Goal: Task Accomplishment & Management: Complete application form

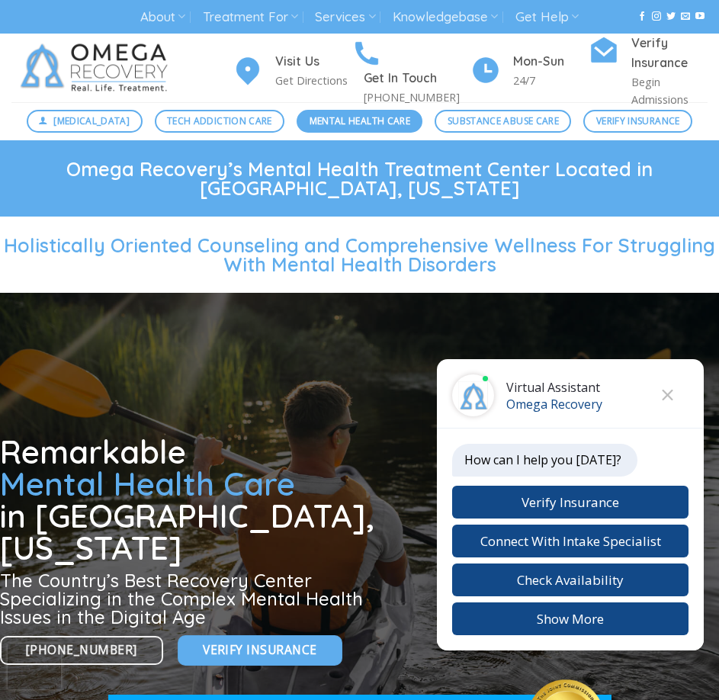
click at [364, 117] on span "Mental Health Care" at bounding box center [359, 121] width 101 height 14
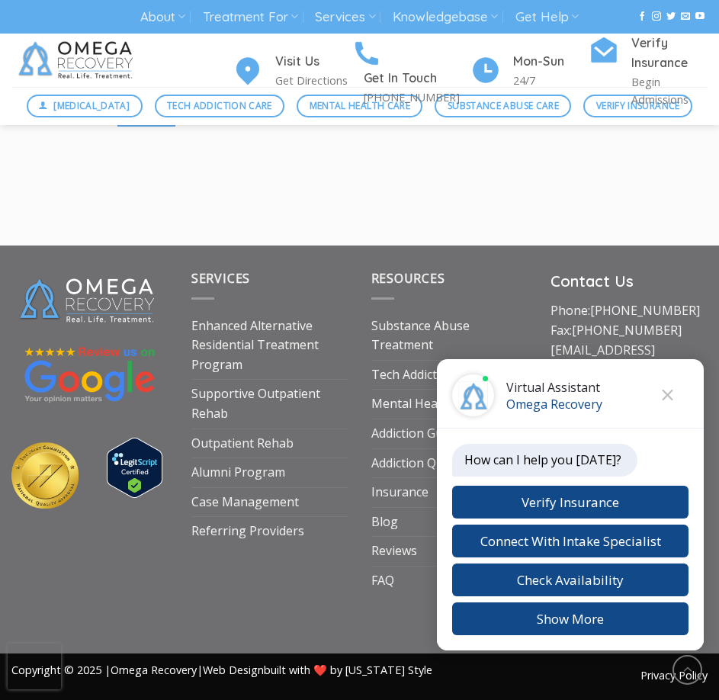
scroll to position [2080, 0]
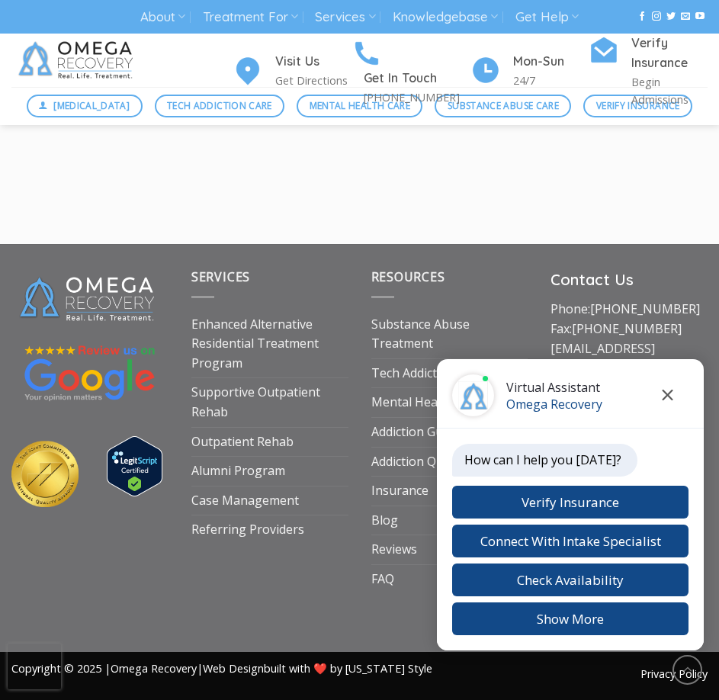
click at [667, 390] on icon "Close chat" at bounding box center [667, 395] width 11 height 11
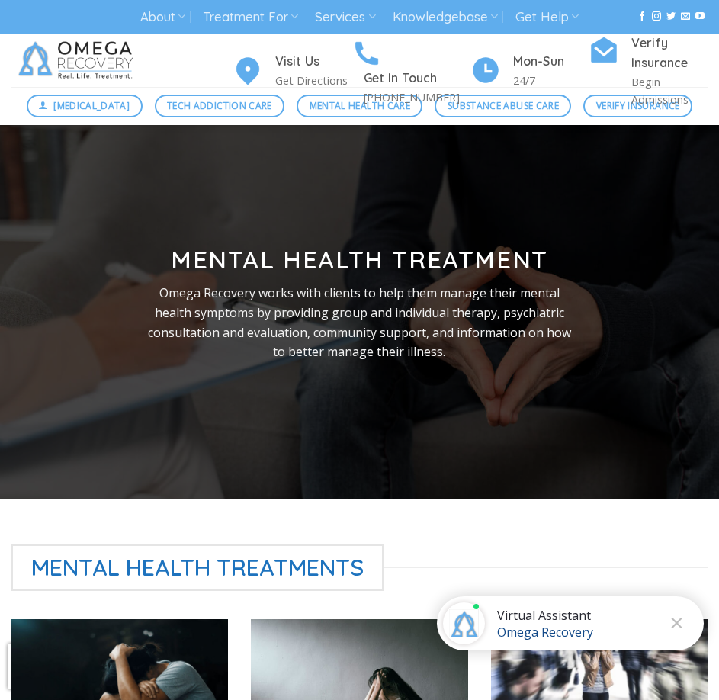
scroll to position [0, 0]
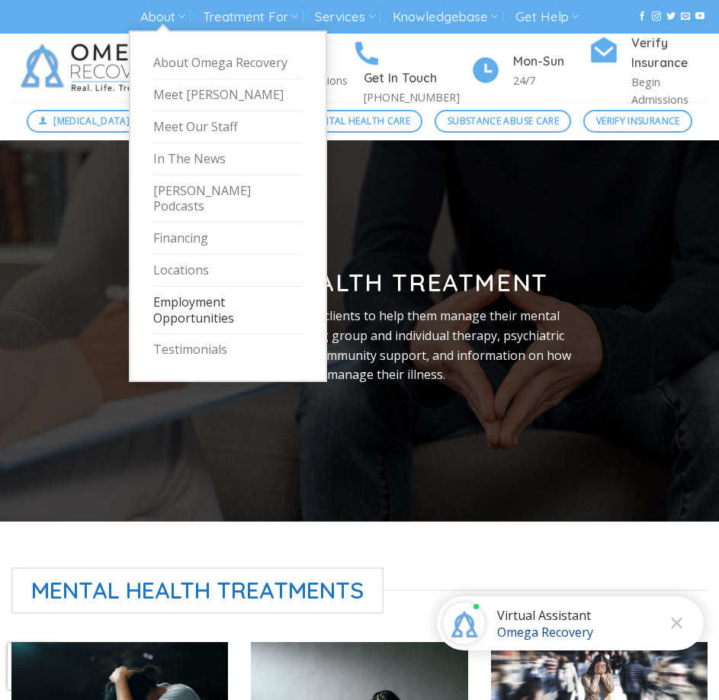
click at [198, 294] on link "Employment Opportunities" at bounding box center [227, 311] width 149 height 48
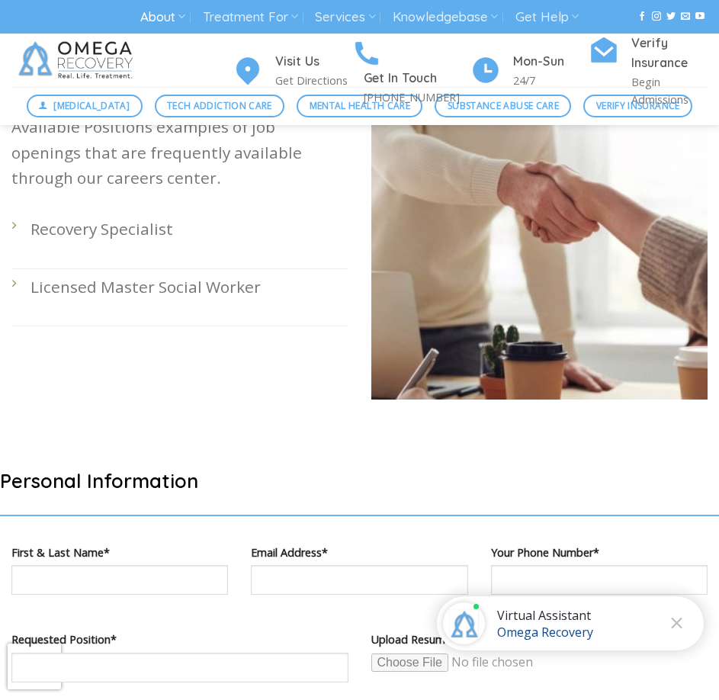
scroll to position [839, 0]
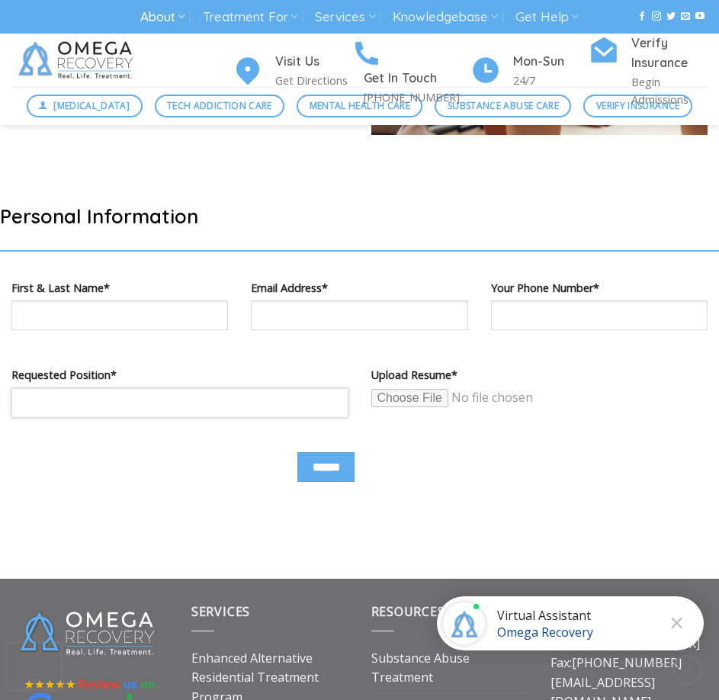
click at [304, 398] on input "Contact form" at bounding box center [179, 403] width 337 height 30
click at [239, 357] on div "First & Last Name*" at bounding box center [119, 321] width 239 height 87
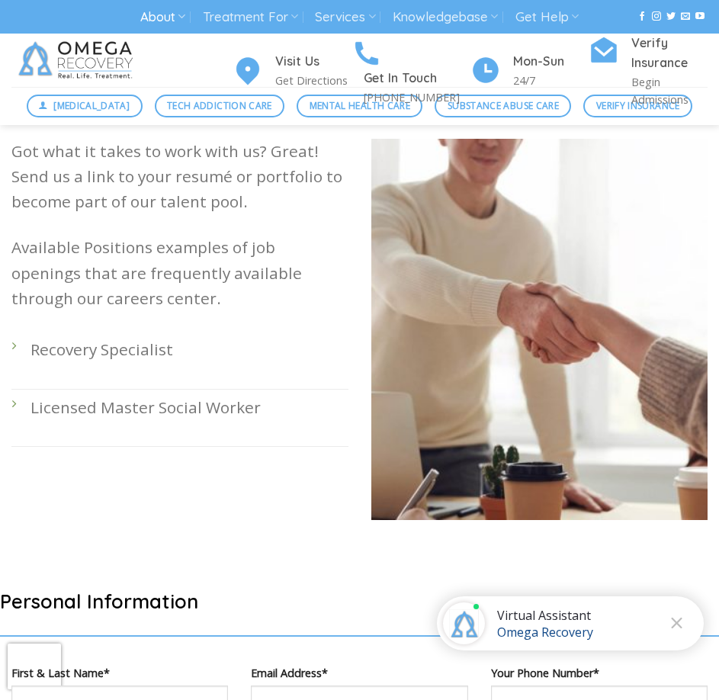
scroll to position [457, 0]
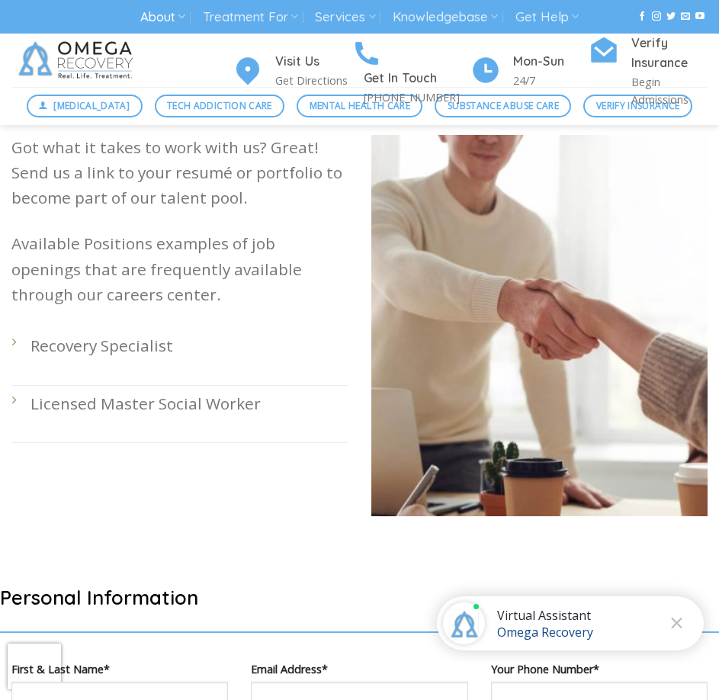
click at [141, 350] on p "Recovery Specialist" at bounding box center [189, 345] width 318 height 25
click at [15, 340] on li "Recovery Specialist" at bounding box center [179, 356] width 337 height 57
click at [6, 340] on div "Got what it takes to work with us? Great! Send us a link to your resumé or port…" at bounding box center [180, 337] width 360 height 404
click at [40, 353] on p "Recovery Specialist" at bounding box center [189, 345] width 318 height 25
drag, startPoint x: 43, startPoint y: 353, endPoint x: 68, endPoint y: 351, distance: 25.2
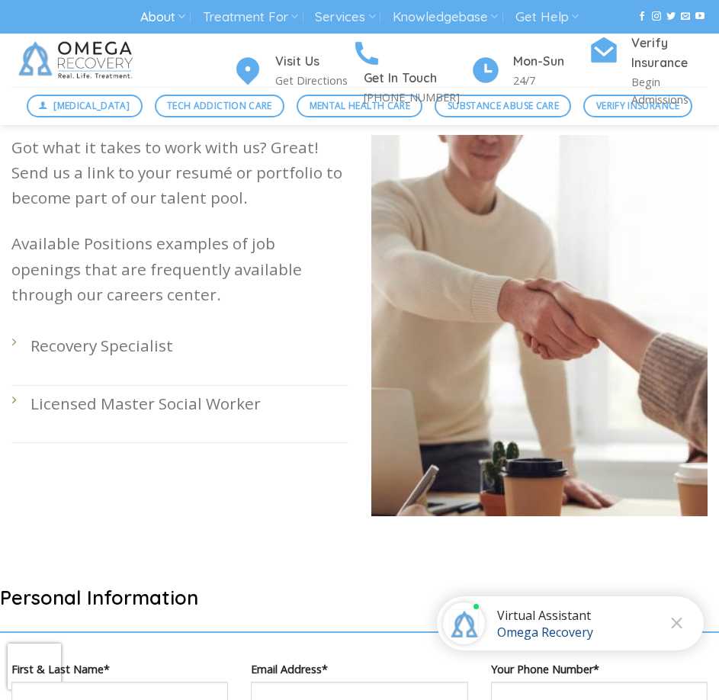
click at [44, 353] on p "Recovery Specialist" at bounding box center [189, 345] width 318 height 25
drag, startPoint x: 68, startPoint y: 351, endPoint x: 136, endPoint y: 349, distance: 68.6
click at [109, 351] on p "Recovery Specialist" at bounding box center [189, 345] width 318 height 25
click at [139, 349] on p "Recovery Specialist" at bounding box center [189, 345] width 318 height 25
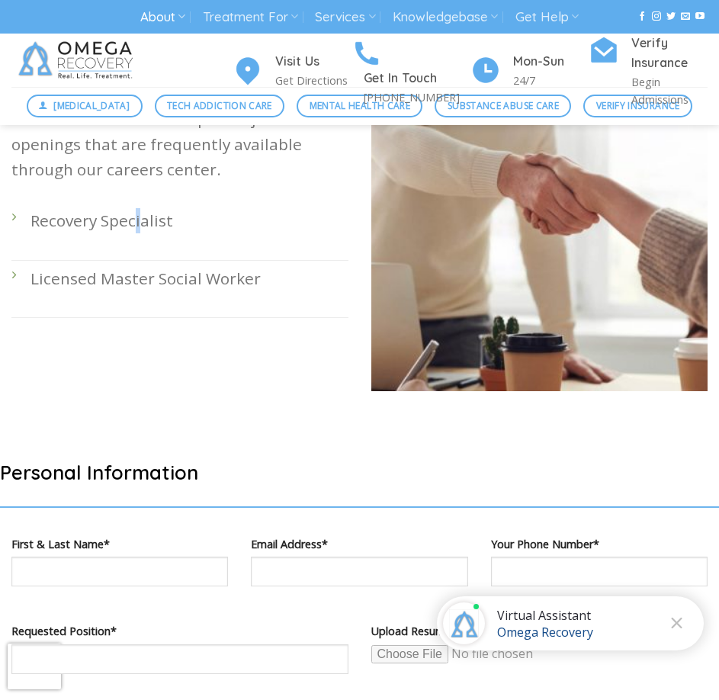
scroll to position [610, 0]
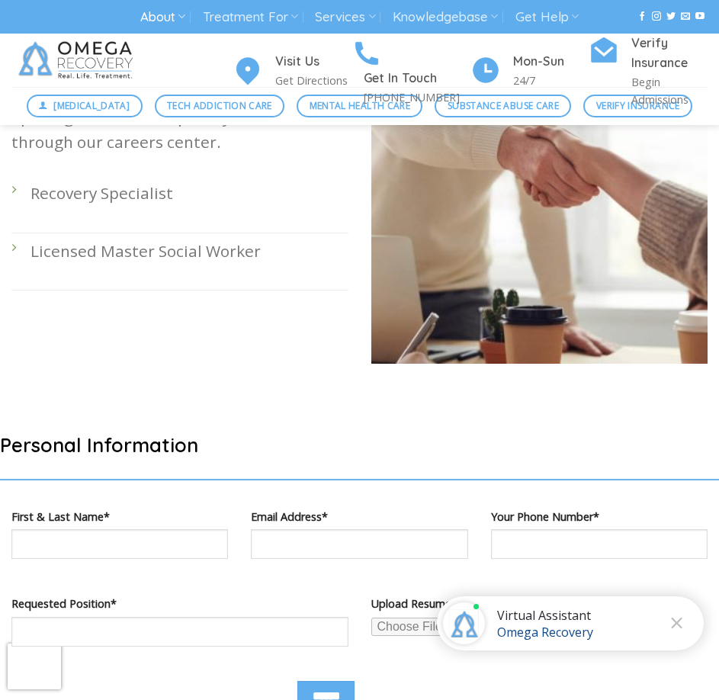
click at [90, 258] on p "Licensed Master Social Worker" at bounding box center [189, 251] width 318 height 25
click at [11, 245] on div "Got what it takes to work with us? Great! Send us a link to your resumé or port…" at bounding box center [180, 184] width 360 height 404
drag, startPoint x: 14, startPoint y: 188, endPoint x: 156, endPoint y: 245, distance: 152.6
click at [18, 194] on li "Recovery Specialist" at bounding box center [179, 203] width 337 height 57
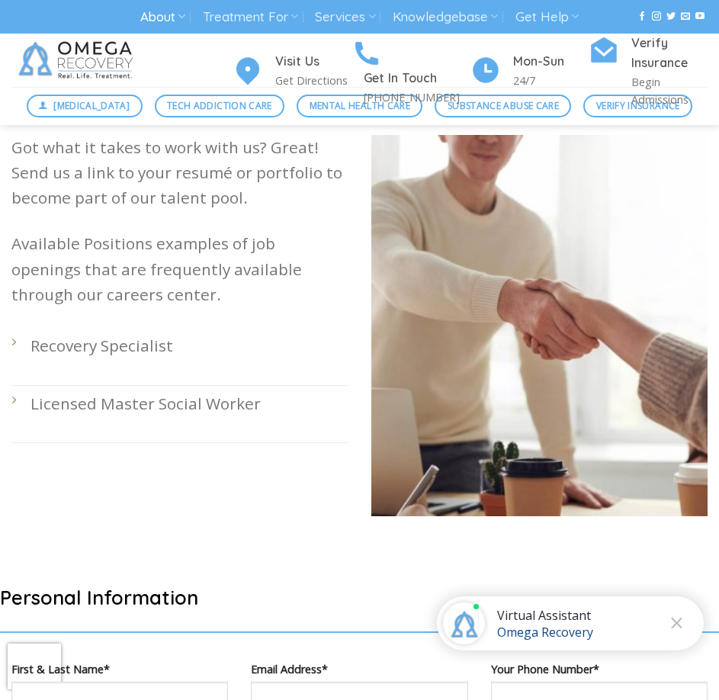
scroll to position [839, 0]
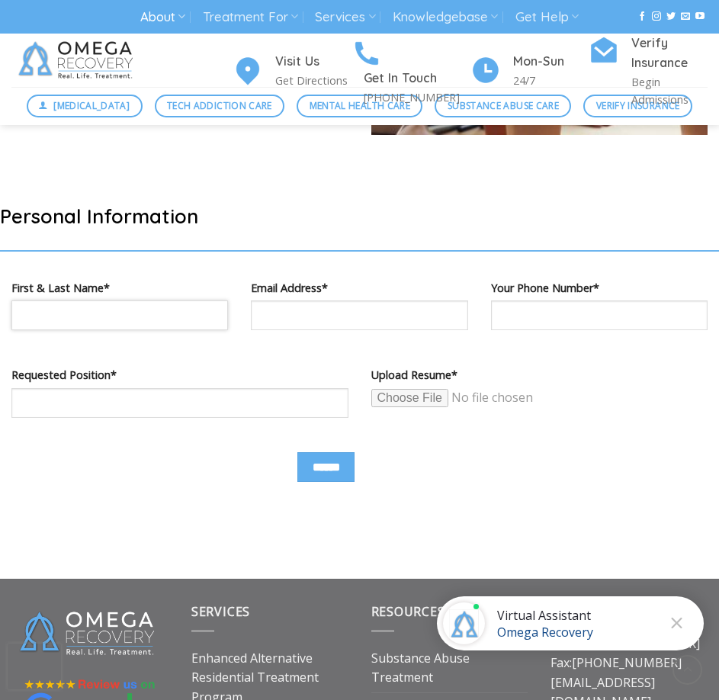
click at [142, 313] on input "Contact form" at bounding box center [119, 315] width 216 height 30
type input "**********"
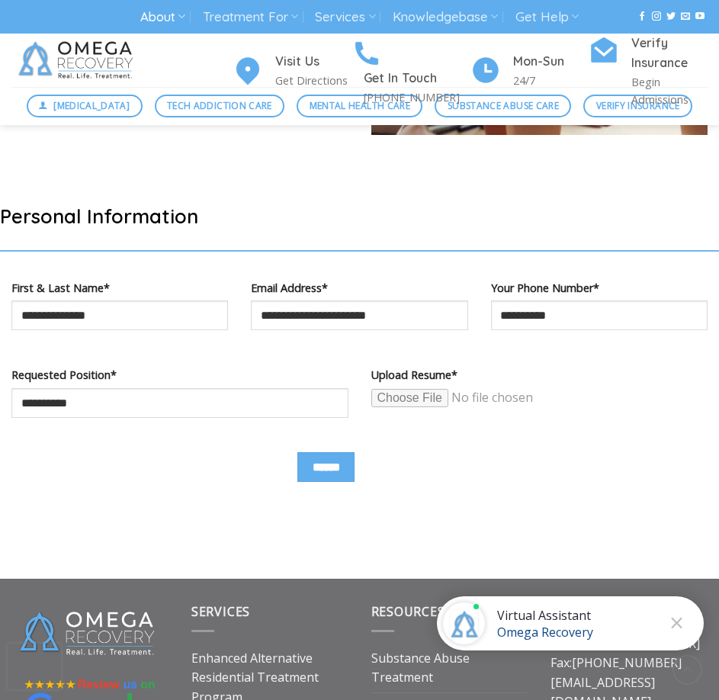
click at [411, 402] on input "Contact form" at bounding box center [487, 398] width 233 height 20
type input "**********"
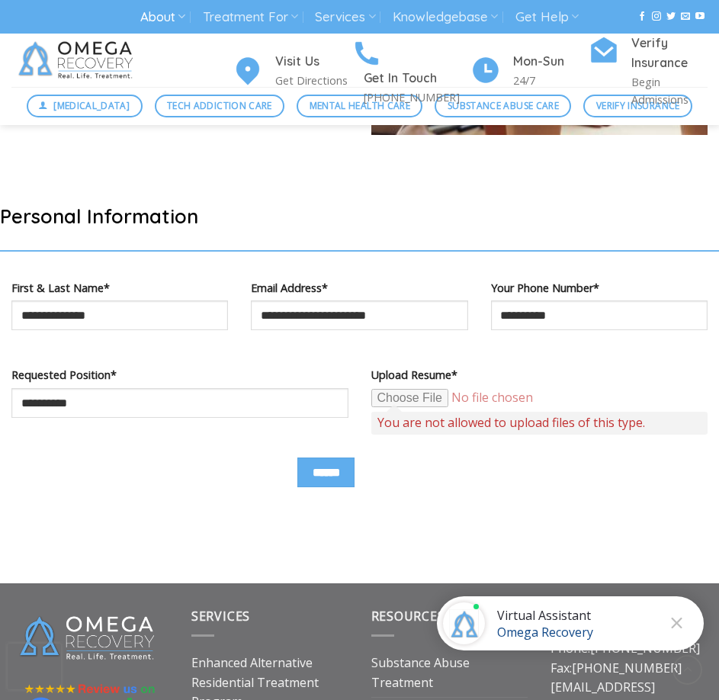
click at [473, 459] on p "******" at bounding box center [359, 478] width 673 height 42
click at [345, 472] on input "******" at bounding box center [325, 472] width 57 height 30
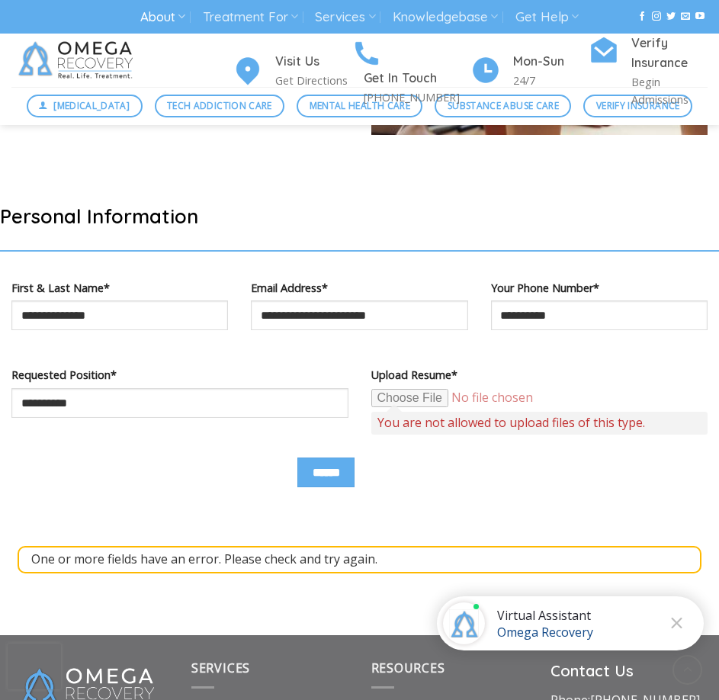
click at [424, 399] on input "Contact form" at bounding box center [487, 398] width 233 height 20
click at [416, 397] on input "Contact form" at bounding box center [487, 398] width 233 height 20
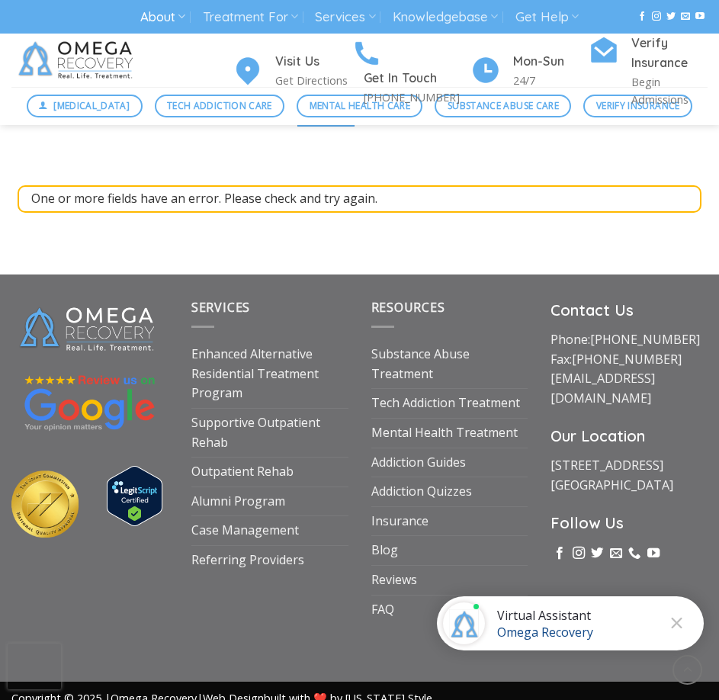
scroll to position [924, 0]
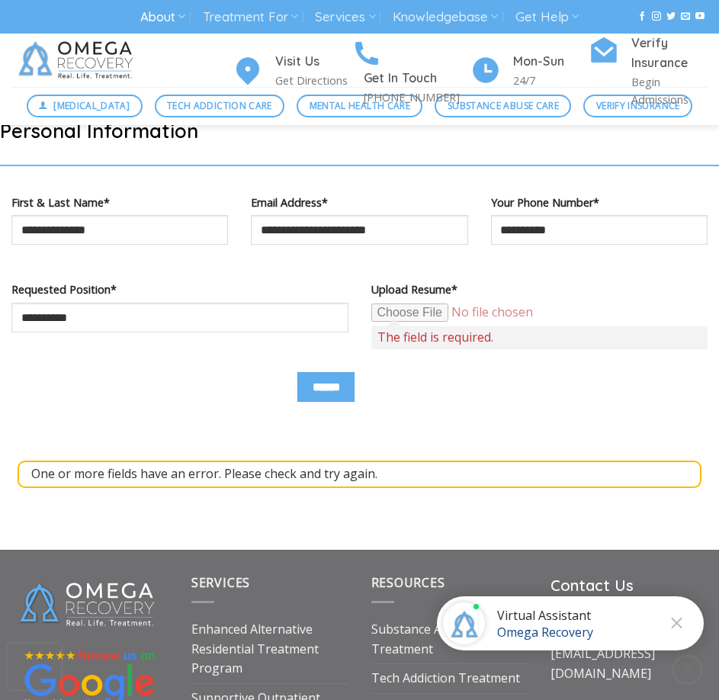
click at [416, 315] on input "Contact form" at bounding box center [487, 313] width 233 height 20
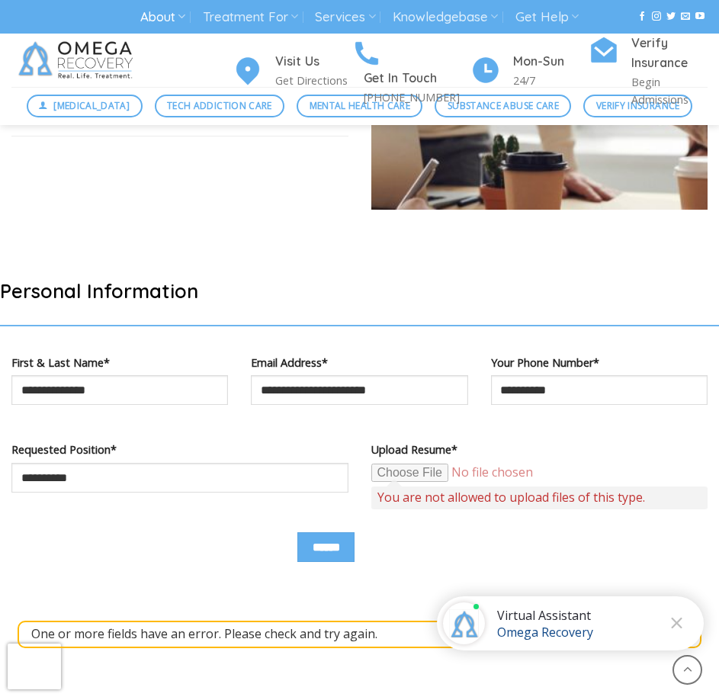
scroll to position [695, 0]
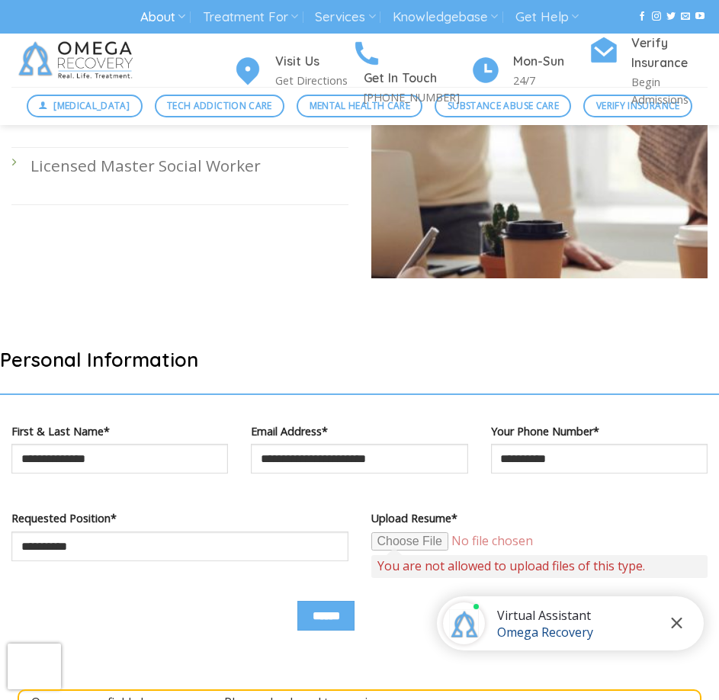
click at [673, 619] on icon "Close chat" at bounding box center [677, 622] width 11 height 11
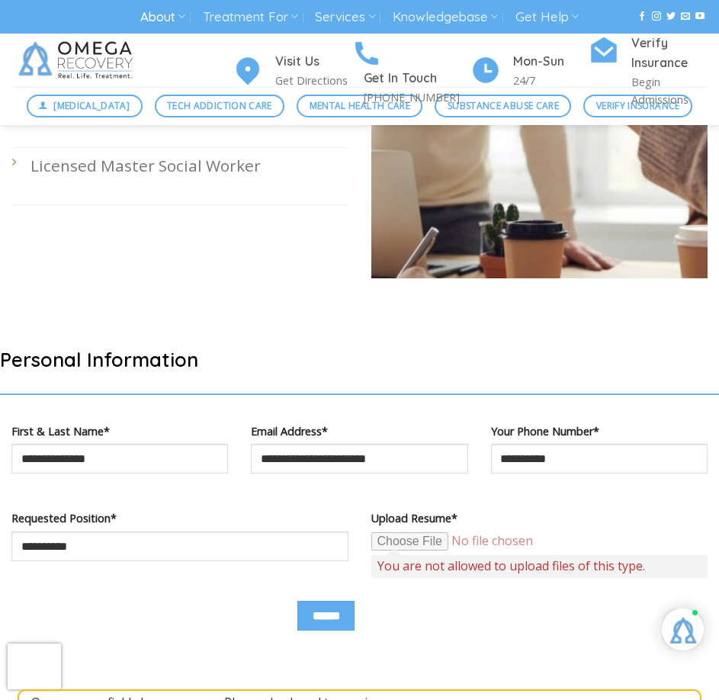
drag, startPoint x: 348, startPoint y: 609, endPoint x: 368, endPoint y: 605, distance: 20.2
click at [348, 609] on input "******" at bounding box center [325, 616] width 57 height 30
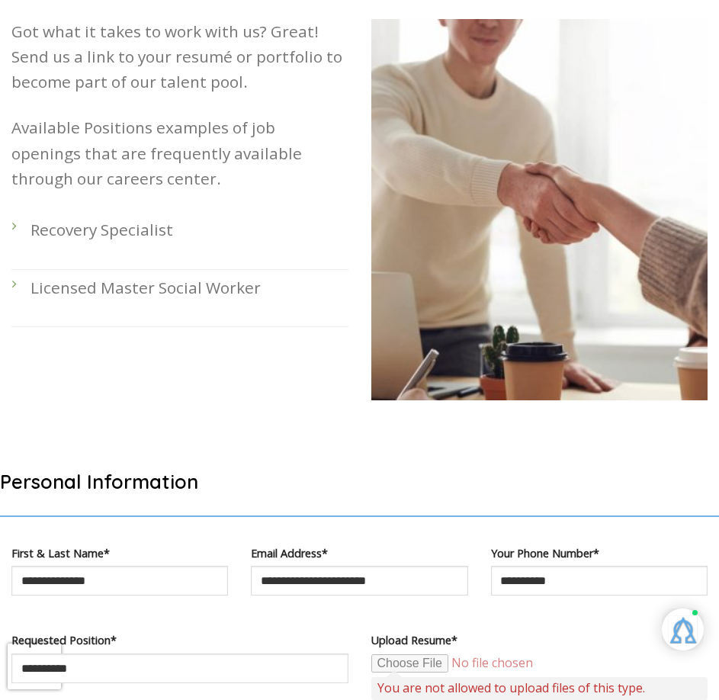
scroll to position [686, 0]
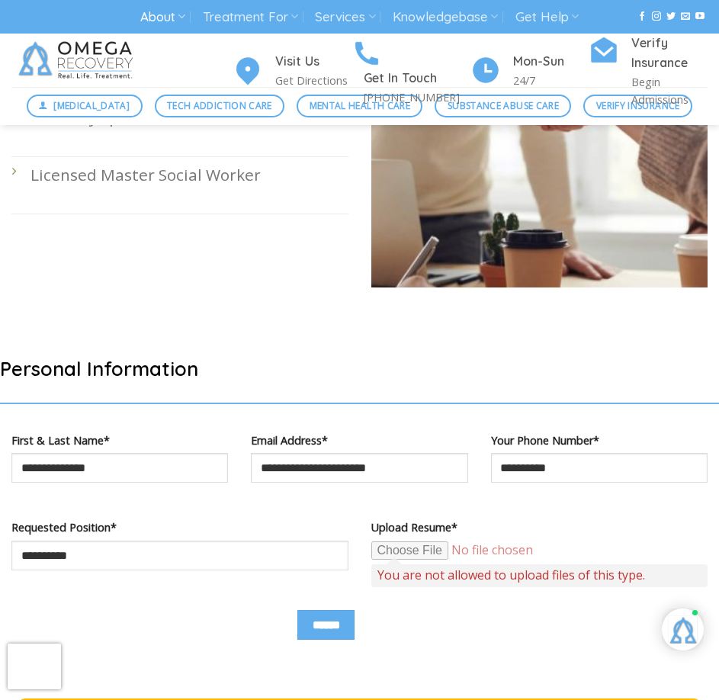
click at [431, 546] on input "Contact form" at bounding box center [487, 550] width 233 height 20
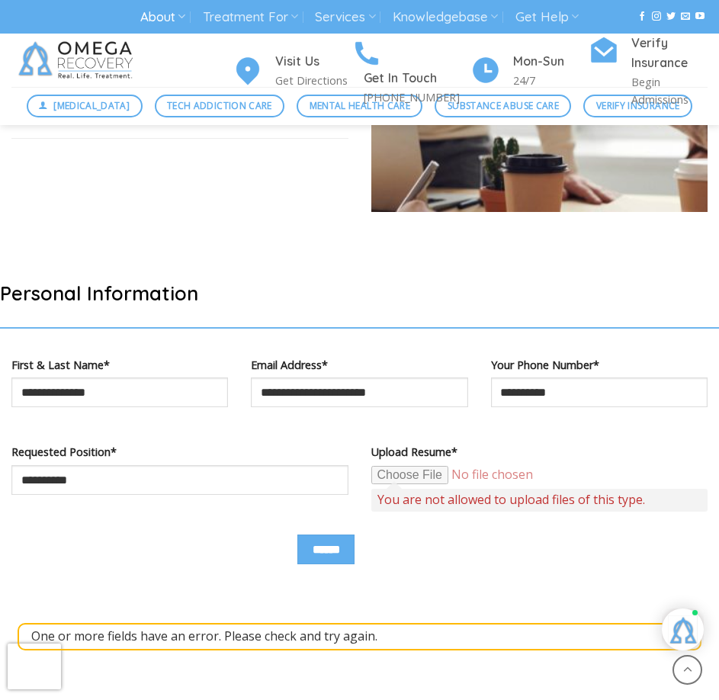
scroll to position [839, 0]
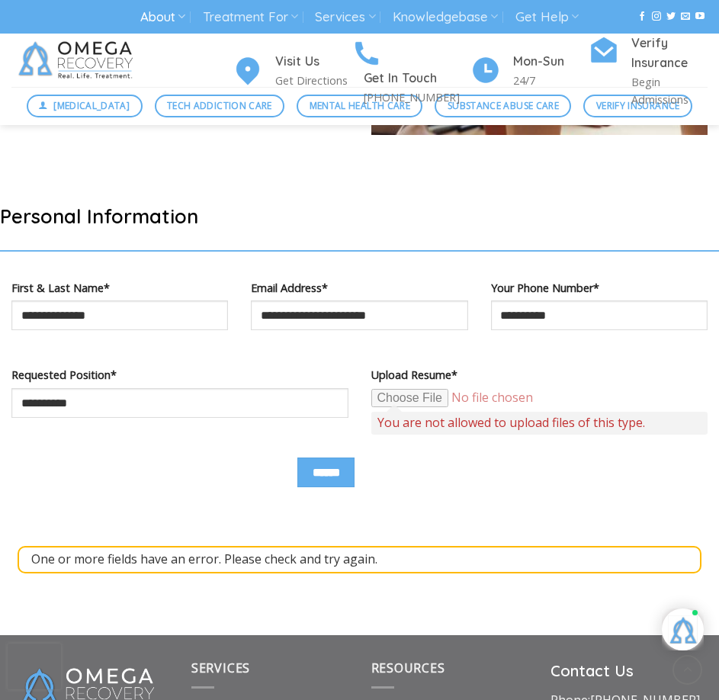
click at [430, 406] on input "Contact form" at bounding box center [487, 398] width 233 height 20
type input "**********"
